Goal: Task Accomplishment & Management: Use online tool/utility

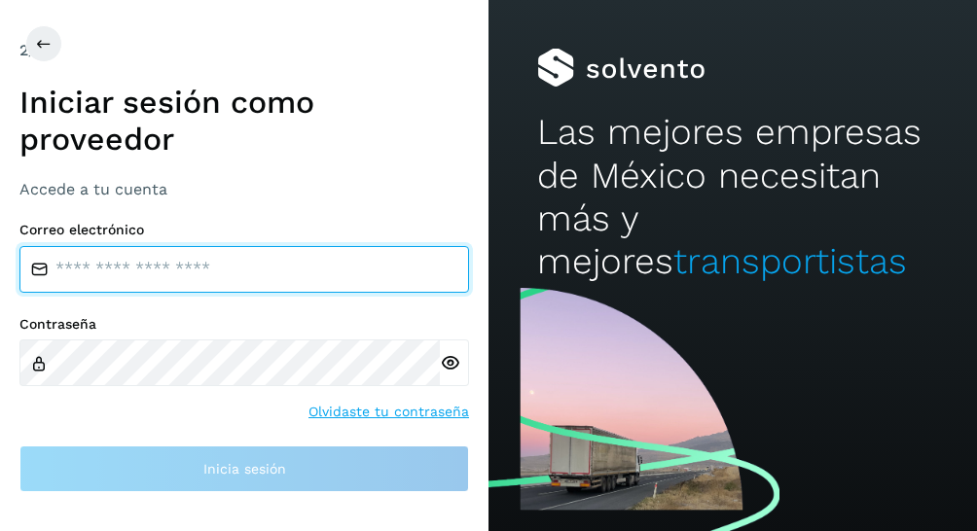
click at [186, 268] on input "email" at bounding box center [244, 269] width 450 height 47
type input "**********"
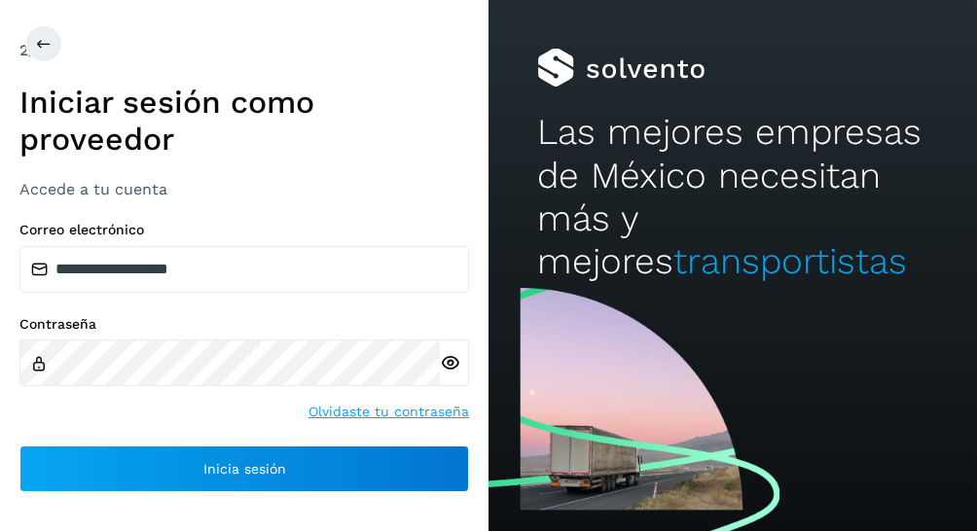
click at [451, 364] on icon at bounding box center [450, 363] width 20 height 20
click at [449, 365] on icon at bounding box center [450, 363] width 20 height 20
click at [236, 399] on div "Contraseña Olvidaste tu contraseña" at bounding box center [244, 369] width 450 height 107
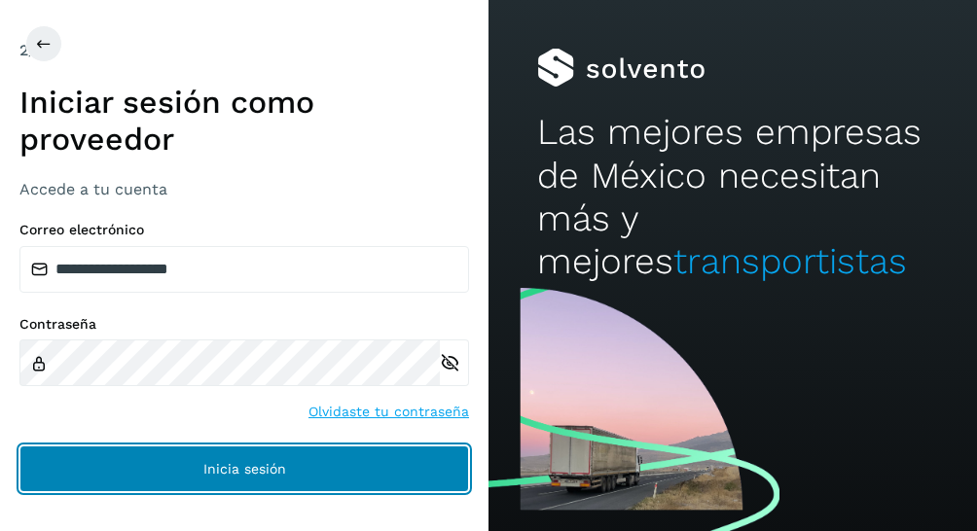
click at [218, 462] on span "Inicia sesión" at bounding box center [244, 469] width 83 height 14
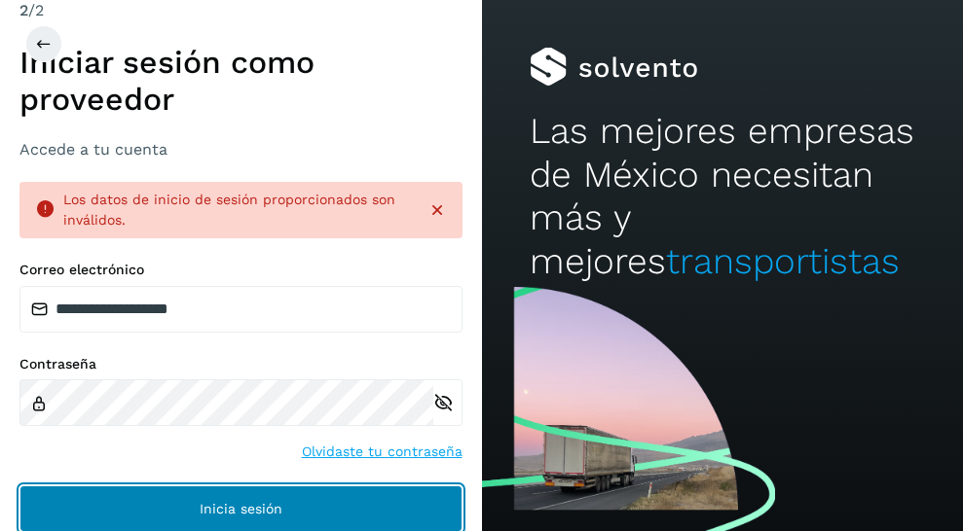
click at [165, 499] on button "Inicia sesión" at bounding box center [240, 509] width 443 height 47
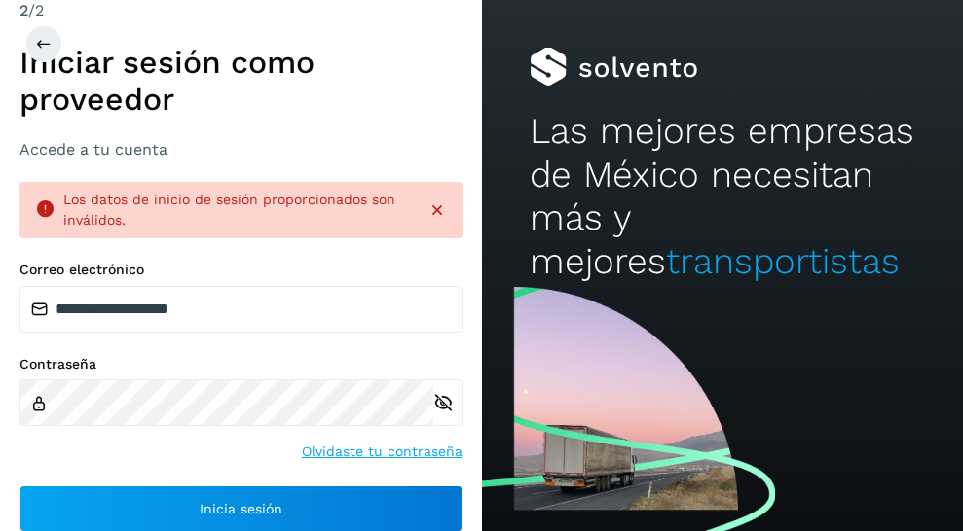
scroll to position [1, 0]
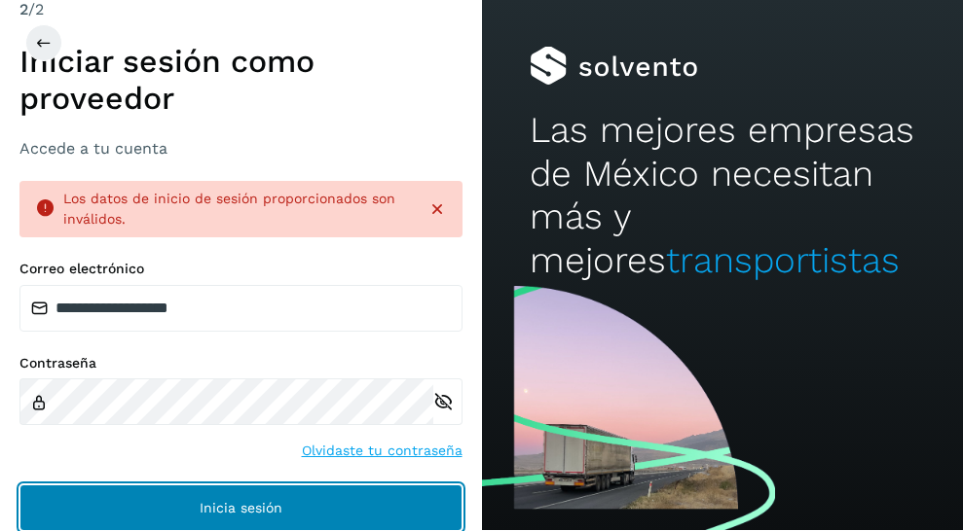
click at [234, 508] on span "Inicia sesión" at bounding box center [241, 508] width 83 height 14
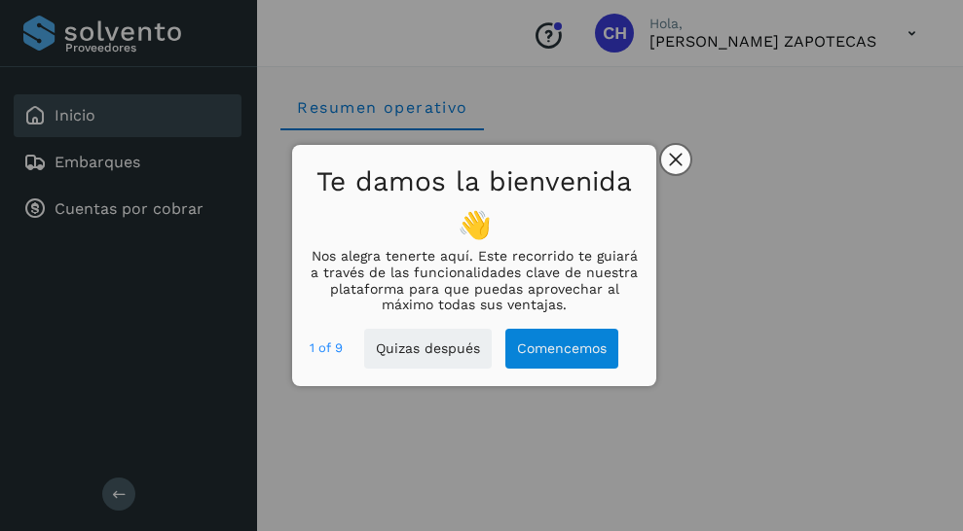
click at [683, 157] on button "close," at bounding box center [675, 159] width 29 height 29
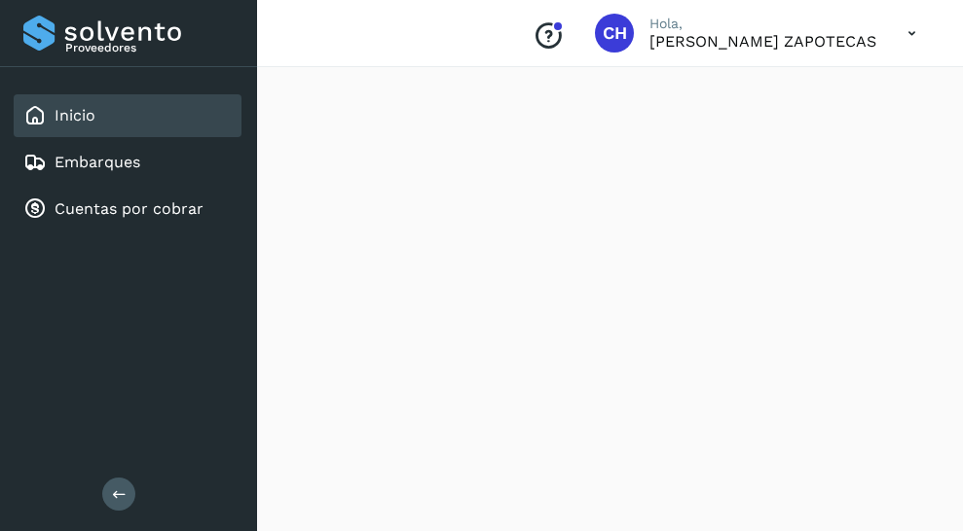
scroll to position [1947, 0]
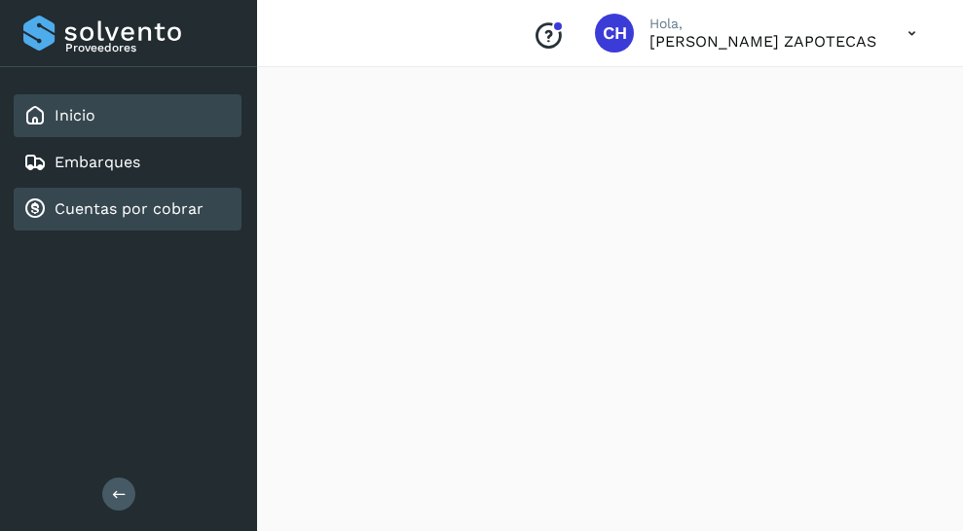
click at [142, 210] on link "Cuentas por cobrar" at bounding box center [129, 209] width 149 height 18
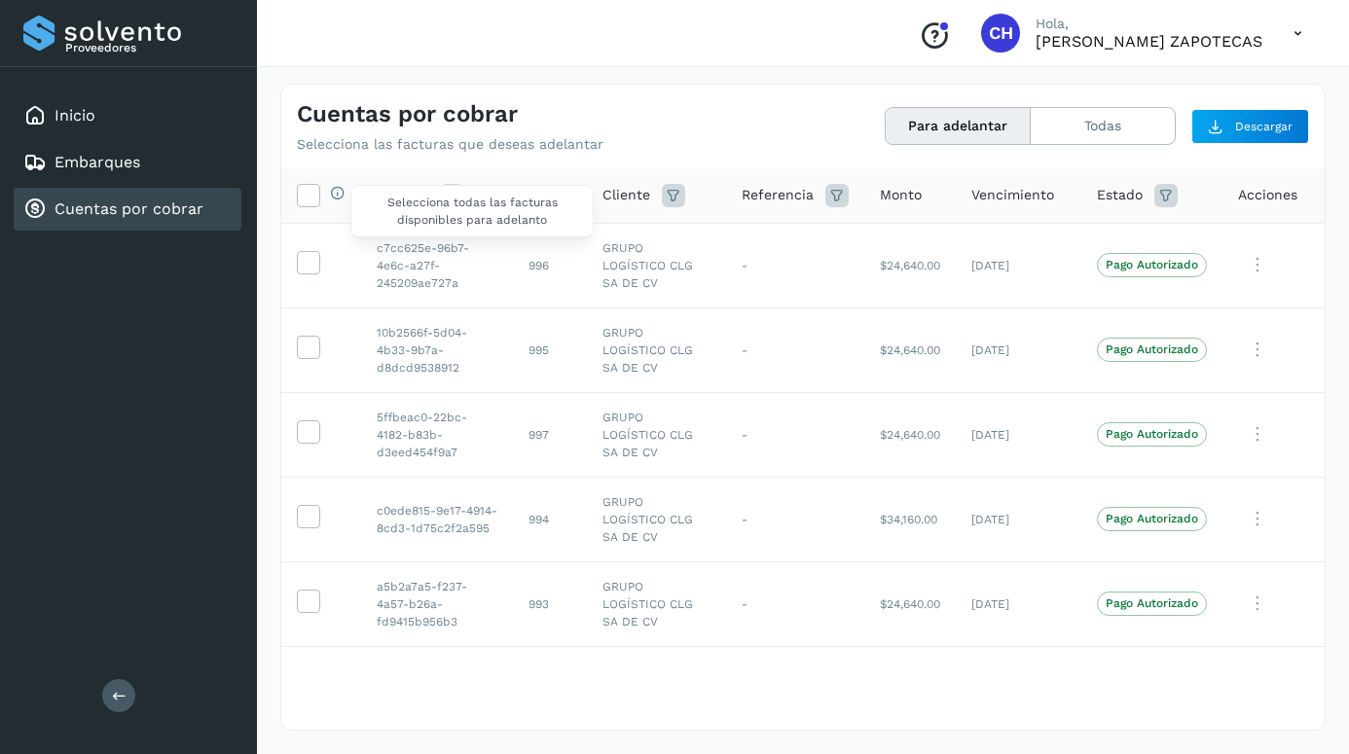
click at [326, 203] on div "Selecciona todas las facturas disponibles para adelanto" at bounding box center [332, 195] width 25 height 20
click at [323, 200] on div "Selecciona todas las facturas disponibles para adelanto" at bounding box center [332, 195] width 25 height 20
click at [318, 268] on label at bounding box center [308, 262] width 23 height 23
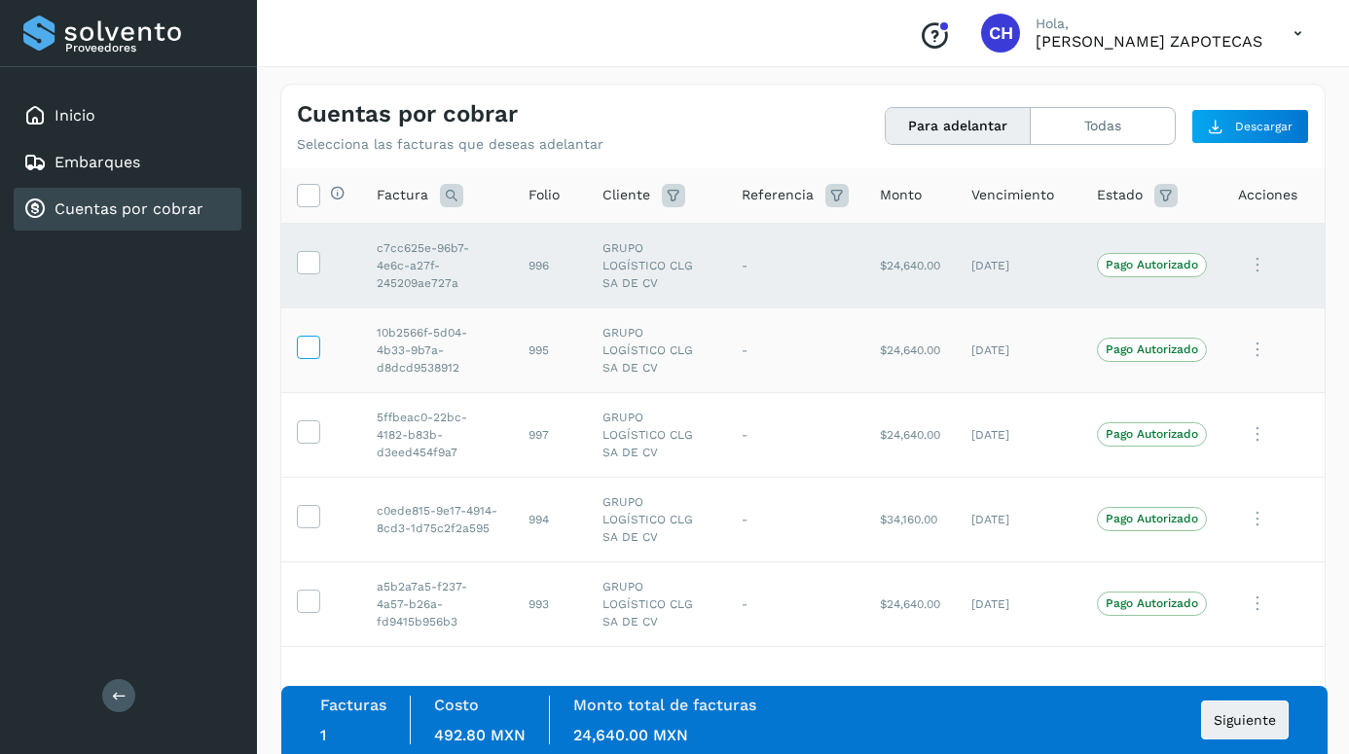
click at [310, 343] on icon at bounding box center [308, 346] width 20 height 20
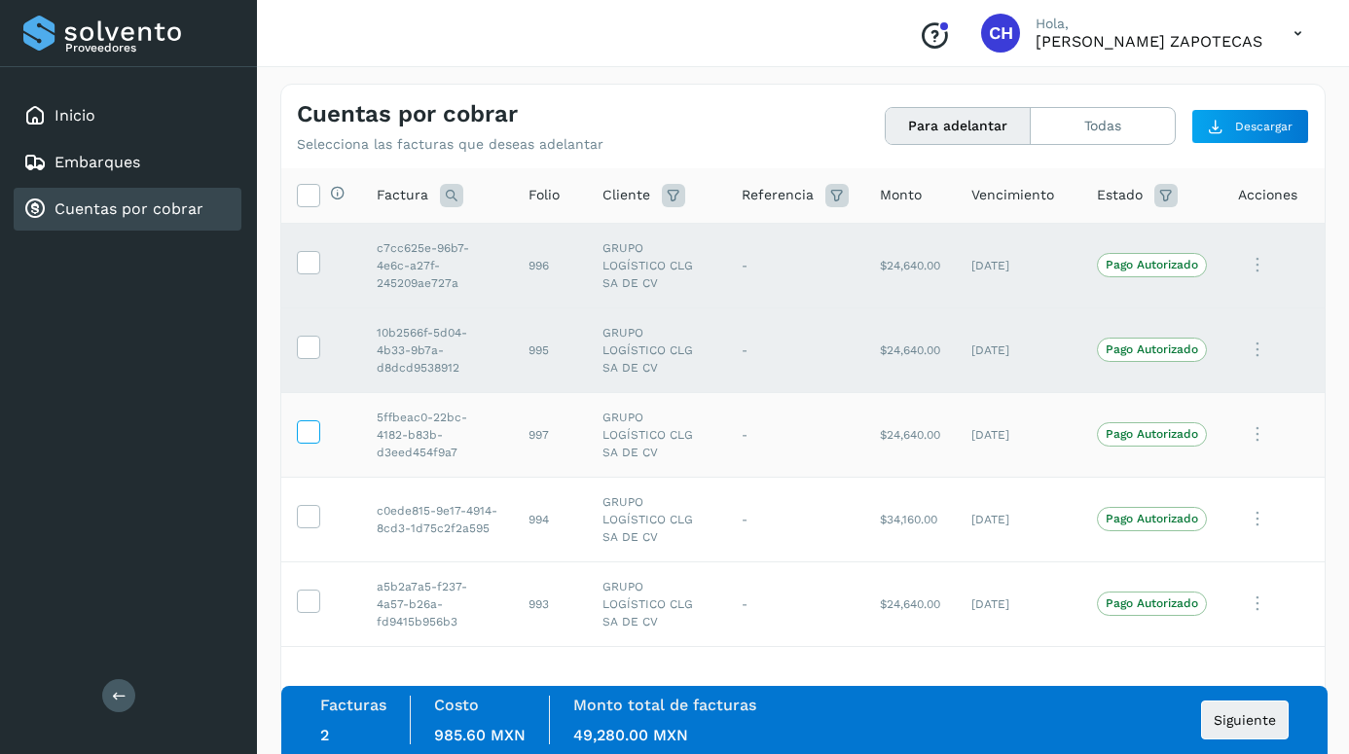
click at [311, 434] on icon at bounding box center [308, 431] width 20 height 20
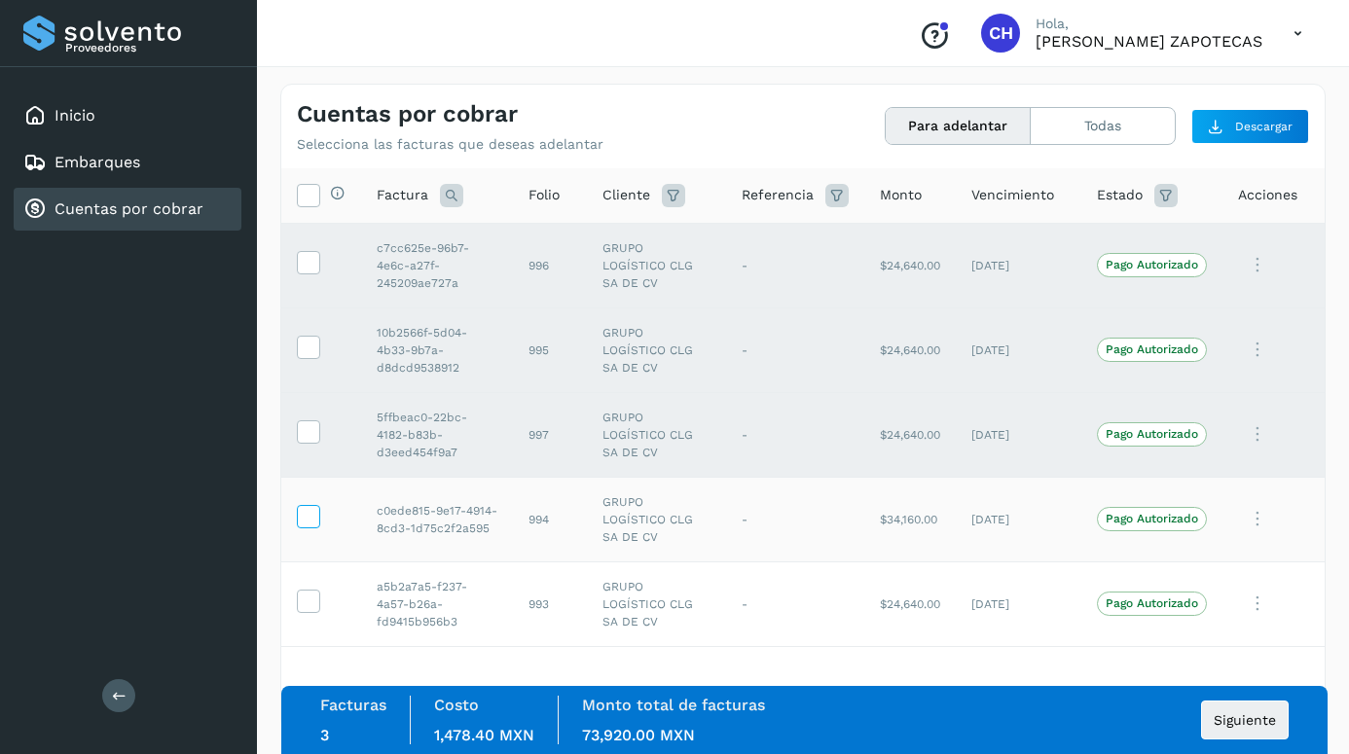
click at [301, 505] on icon at bounding box center [308, 515] width 20 height 20
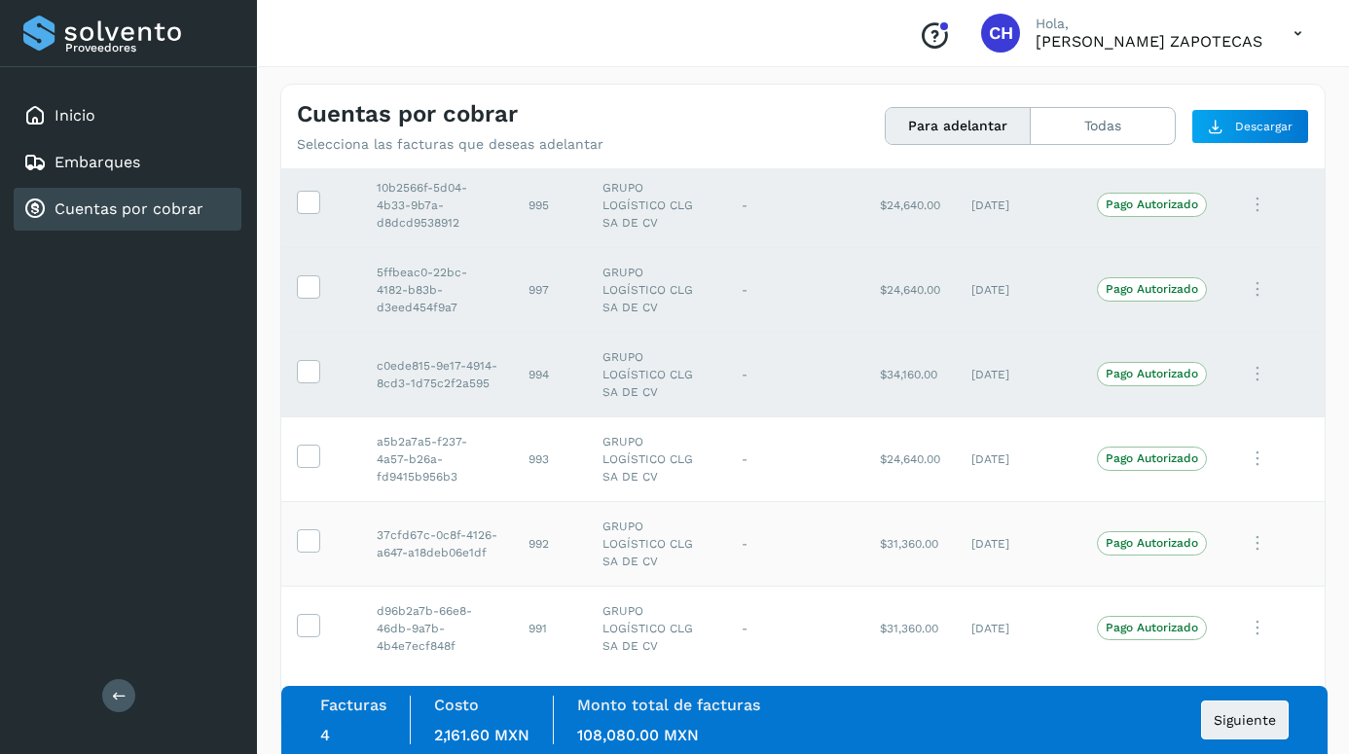
scroll to position [166, 0]
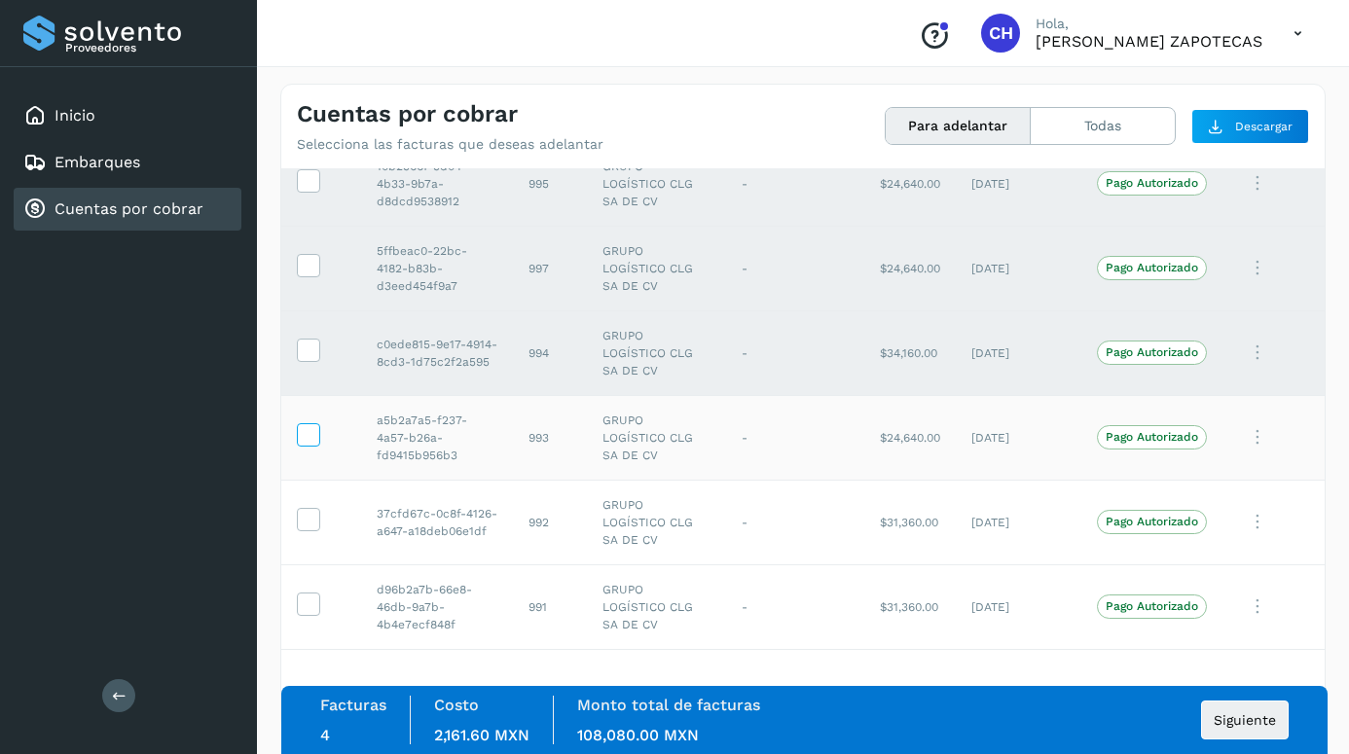
click at [311, 442] on icon at bounding box center [308, 433] width 20 height 20
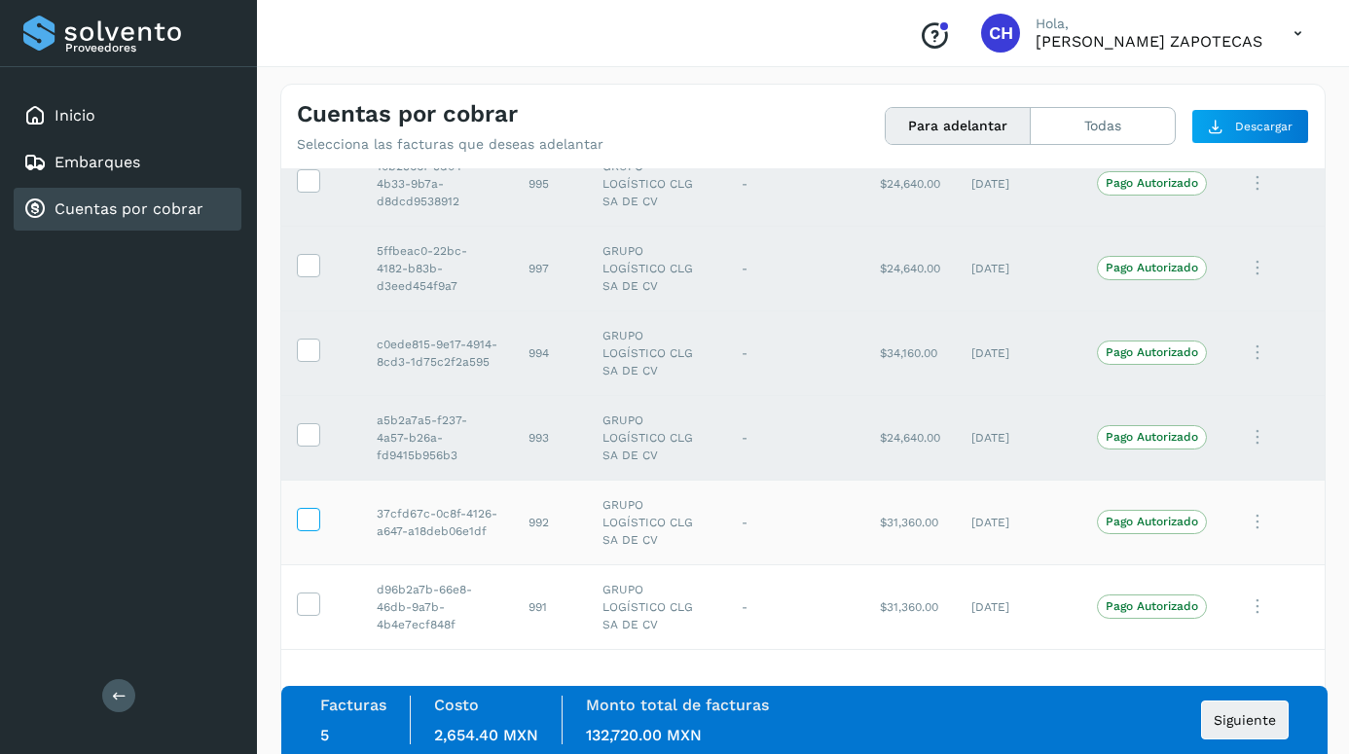
click at [307, 524] on icon at bounding box center [308, 518] width 20 height 20
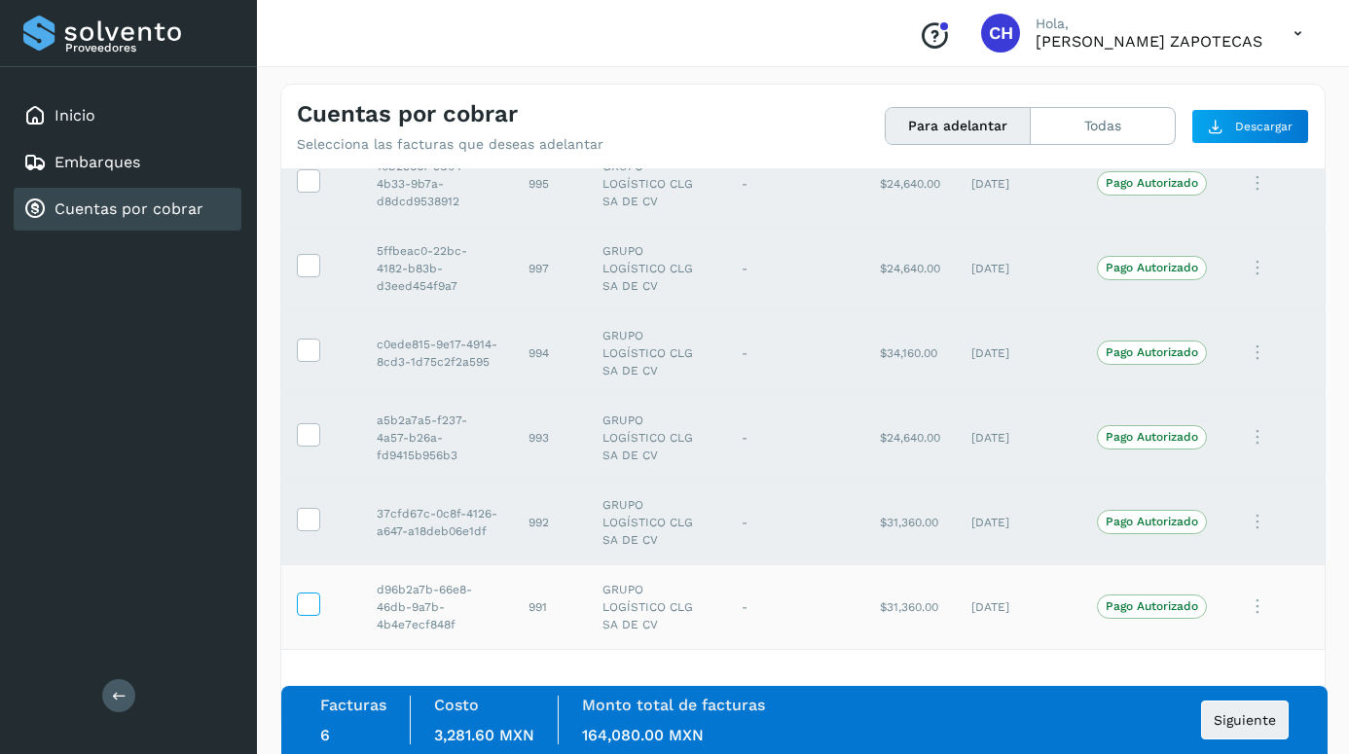
click at [301, 530] on icon at bounding box center [308, 603] width 20 height 20
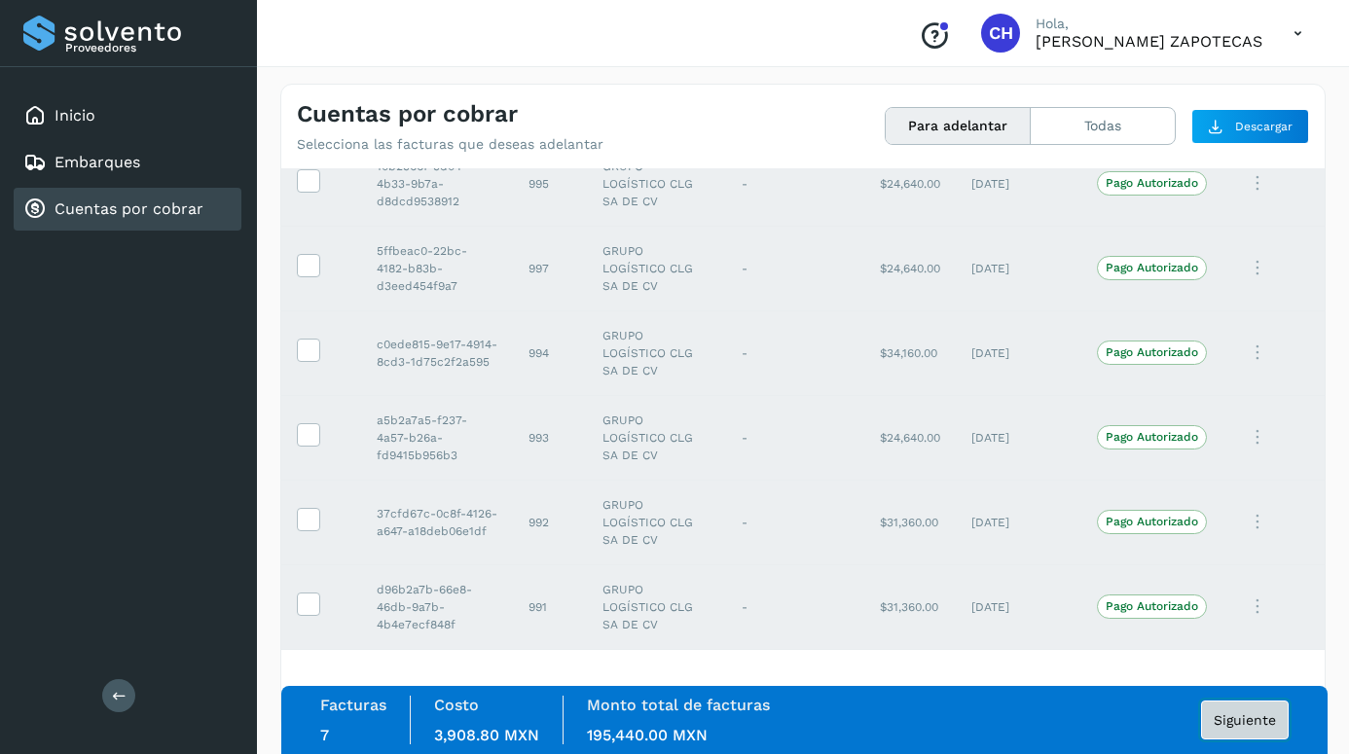
click at [976, 530] on button "Siguiente" at bounding box center [1245, 720] width 88 height 39
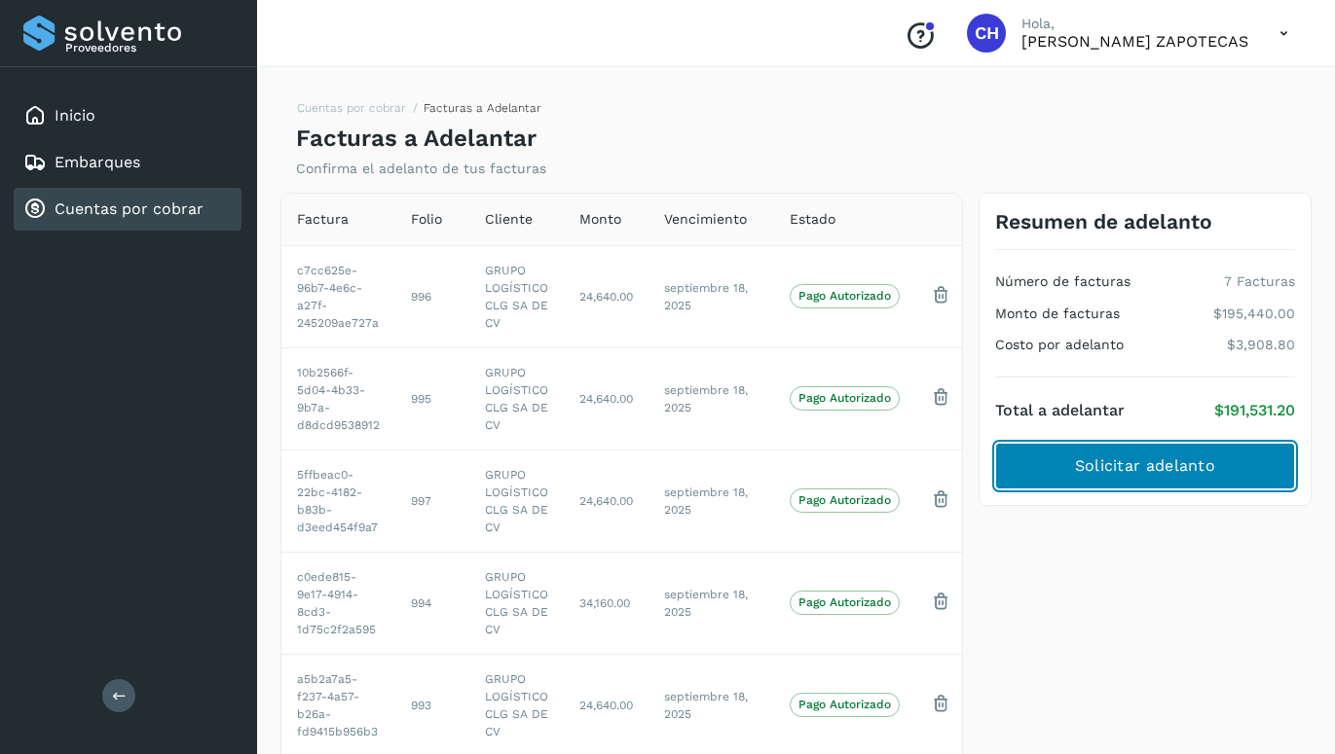
click at [976, 461] on span "Solicitar adelanto" at bounding box center [1145, 466] width 140 height 21
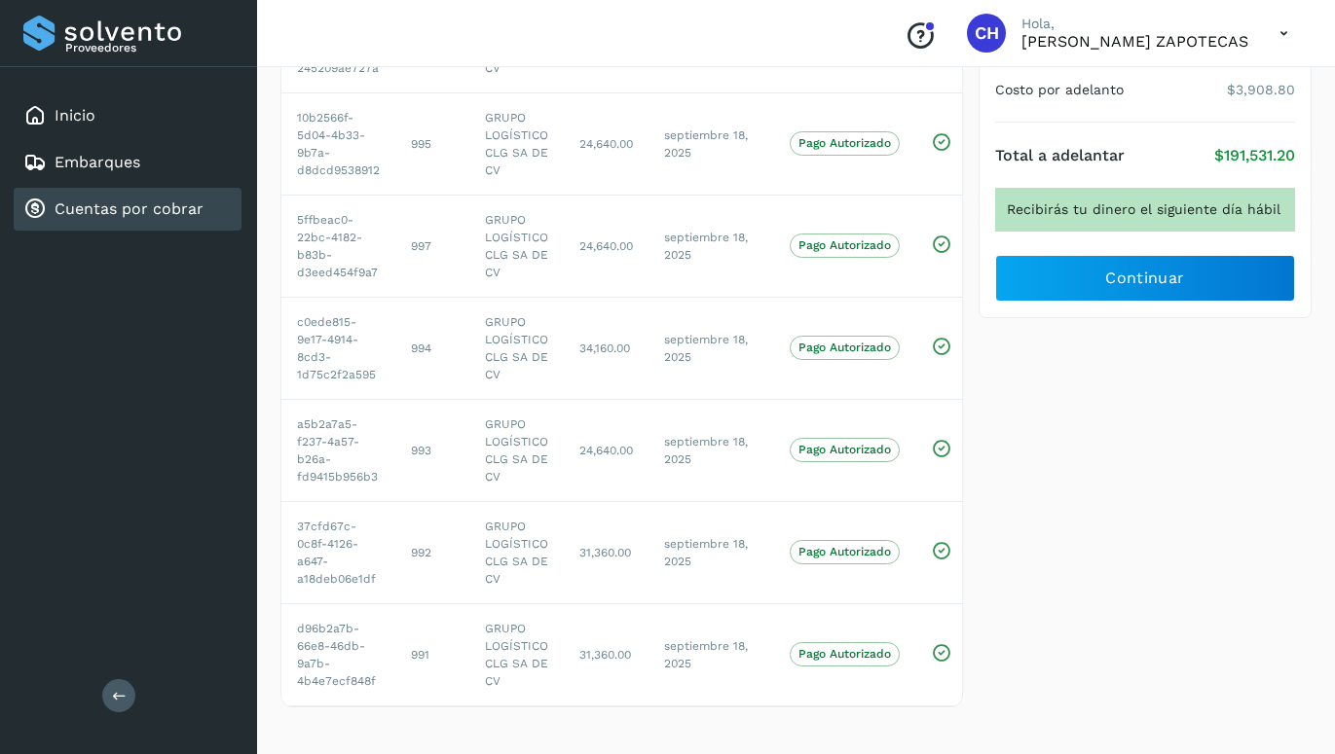
scroll to position [270, 0]
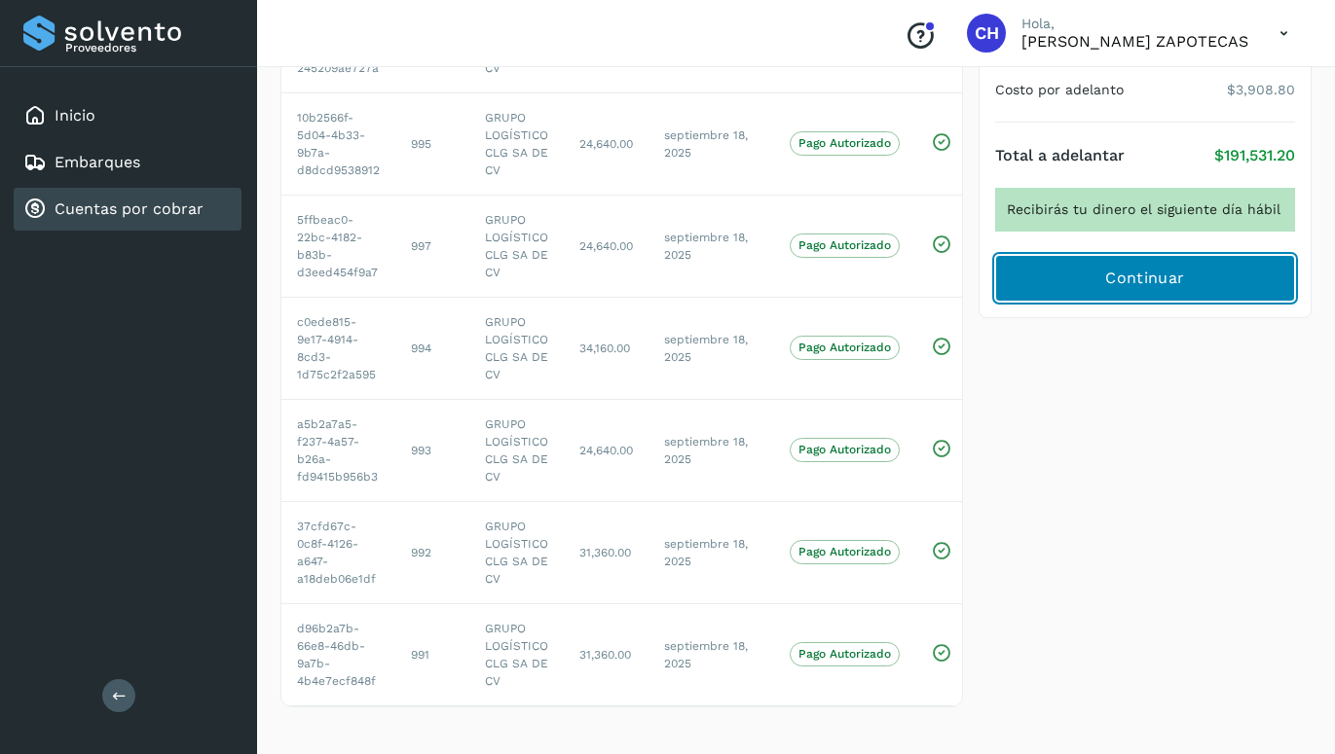
click at [976, 268] on span "Continuar" at bounding box center [1144, 278] width 79 height 21
